Goal: Task Accomplishment & Management: Manage account settings

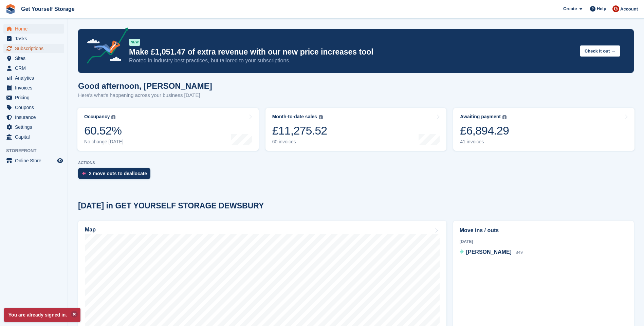
click at [34, 51] on span "Subscriptions" at bounding box center [35, 48] width 41 height 9
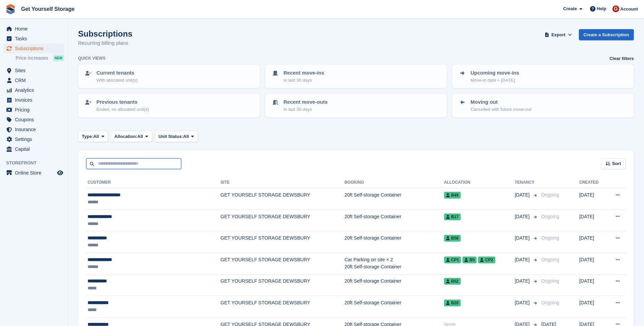
click at [129, 163] on input "text" at bounding box center [133, 163] width 95 height 11
type input "****"
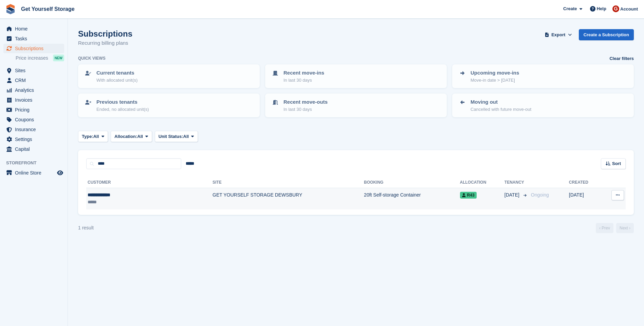
click at [212, 197] on td "GET YOURSELF STORAGE DEWSBURY" at bounding box center [287, 198] width 151 height 21
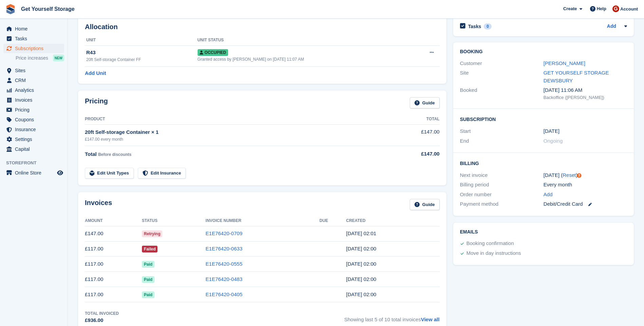
scroll to position [68, 0]
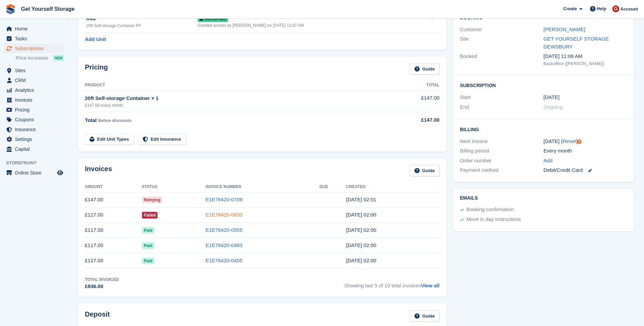
click at [233, 216] on link "E1E76420-0633" at bounding box center [224, 215] width 37 height 6
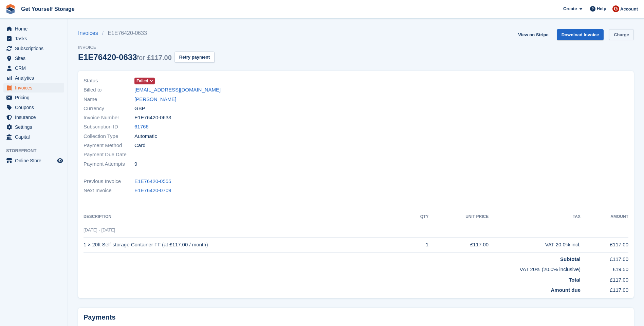
click at [622, 35] on link "Charge" at bounding box center [621, 34] width 25 height 11
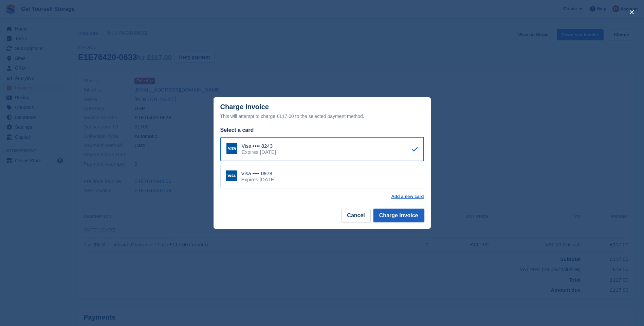
click at [403, 218] on button "Charge Invoice" at bounding box center [398, 216] width 51 height 14
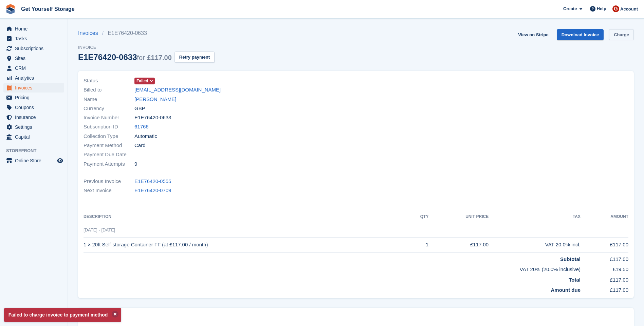
click at [622, 33] on link "Charge" at bounding box center [621, 34] width 25 height 11
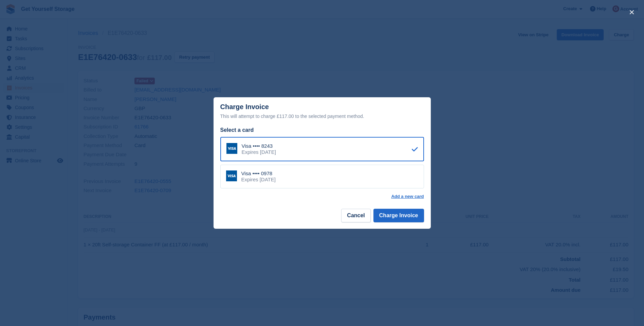
click at [322, 182] on div "Visa •••• 0978 Expires July 2028" at bounding box center [322, 177] width 204 height 24
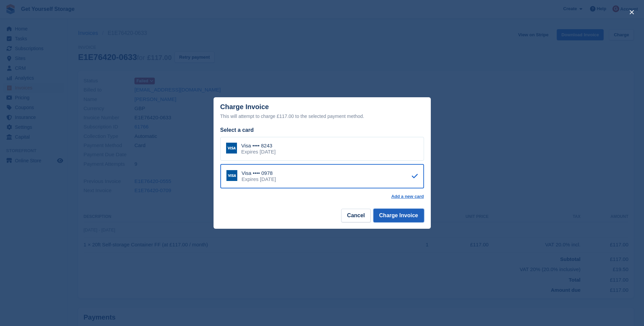
click at [402, 215] on button "Charge Invoice" at bounding box center [398, 216] width 51 height 14
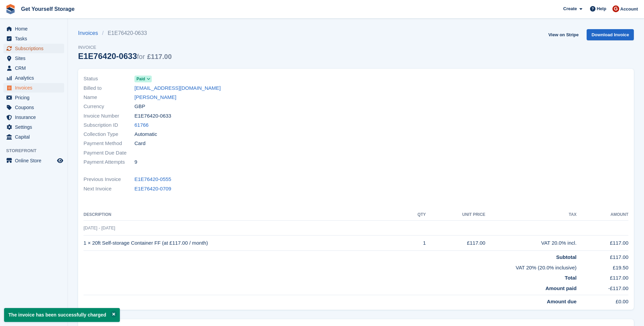
click at [34, 50] on span "Subscriptions" at bounding box center [35, 48] width 41 height 9
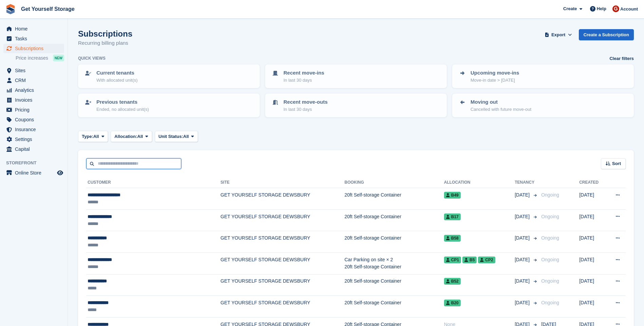
click at [115, 165] on input "text" at bounding box center [133, 163] width 95 height 11
type input "***"
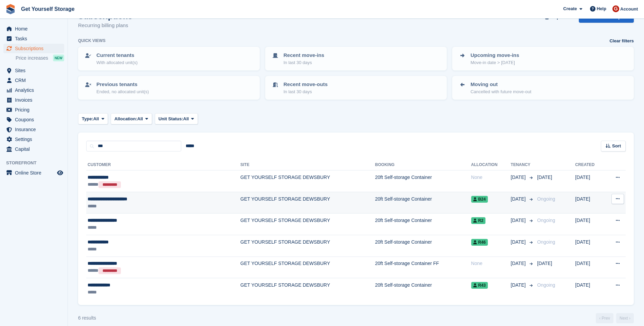
scroll to position [25, 0]
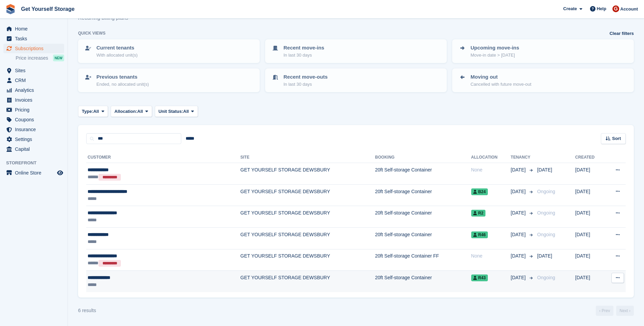
click at [260, 280] on td "GET YOURSELF STORAGE DEWSBURY" at bounding box center [307, 281] width 135 height 21
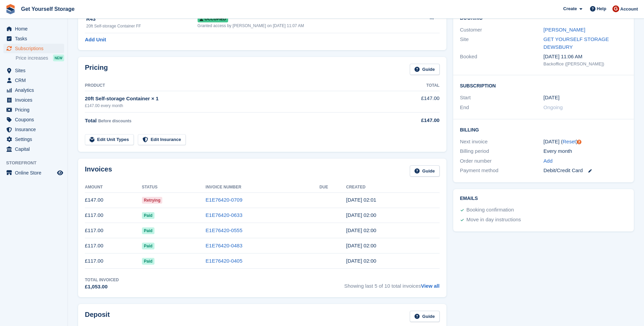
scroll to position [68, 0]
click at [589, 169] on icon at bounding box center [589, 170] width 3 height 3
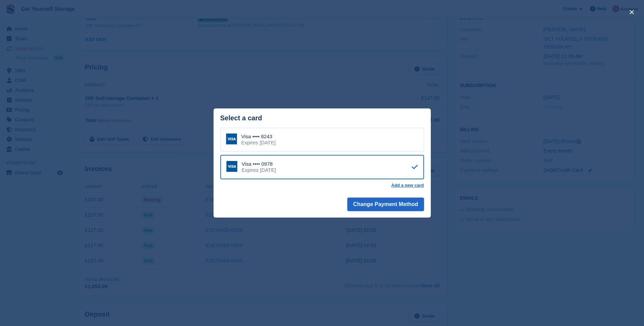
click at [353, 136] on div "Visa •••• 8243 Expires [DATE]" at bounding box center [322, 140] width 204 height 24
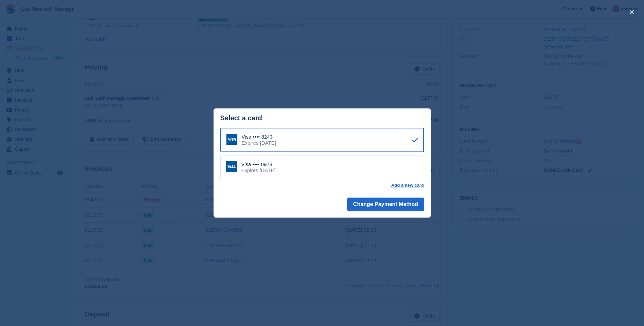
drag, startPoint x: 353, startPoint y: 136, endPoint x: 343, endPoint y: 116, distance: 22.5
click at [343, 116] on div "Select a card" at bounding box center [322, 118] width 204 height 8
drag, startPoint x: 330, startPoint y: 141, endPoint x: 319, endPoint y: 168, distance: 28.7
click at [319, 168] on div "Visa •••• 0978 Expires July 2028" at bounding box center [322, 168] width 204 height 24
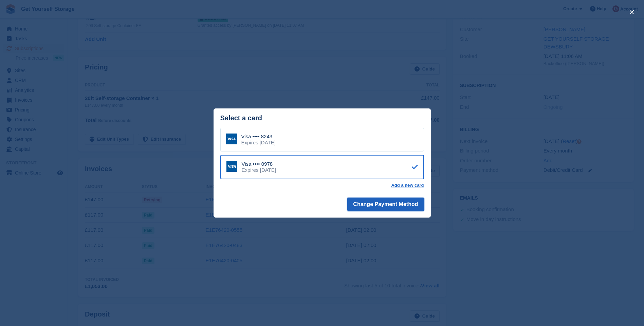
click at [385, 205] on button "Change Payment Method" at bounding box center [385, 205] width 76 height 14
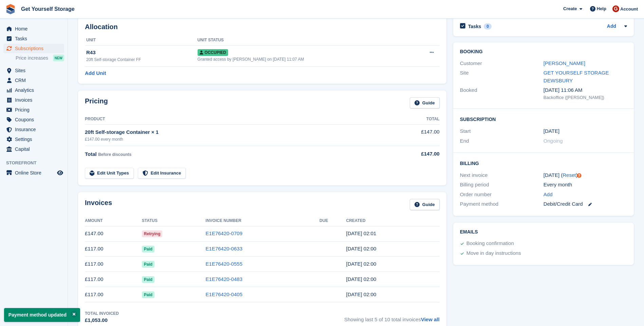
scroll to position [68, 0]
